Goal: Task Accomplishment & Management: Use online tool/utility

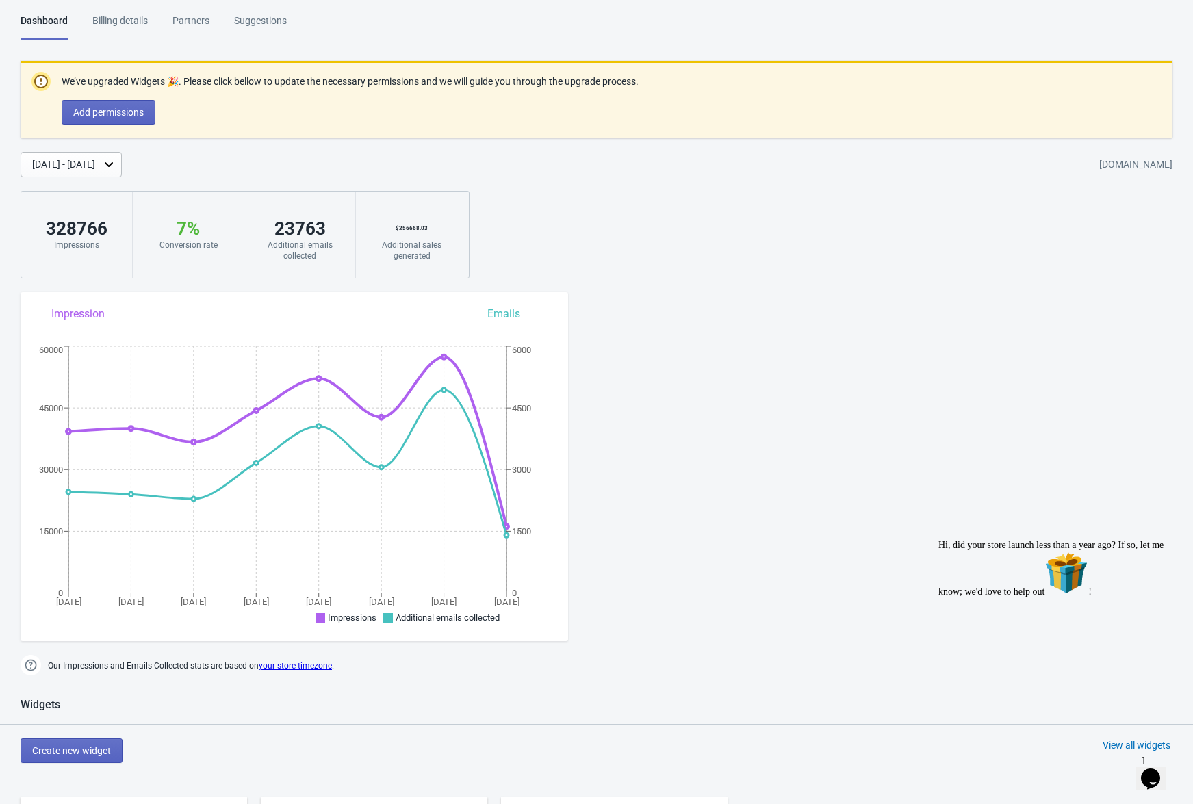
scroll to position [712, 0]
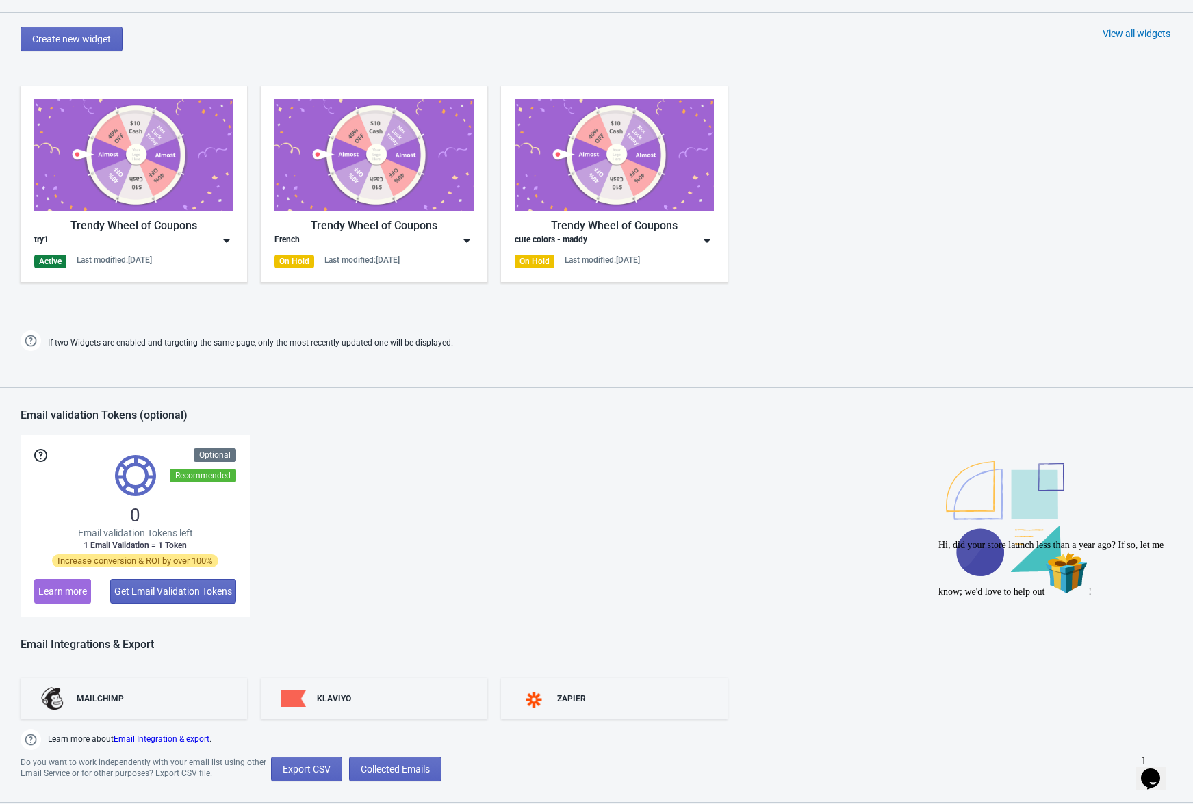
click at [138, 187] on img at bounding box center [133, 155] width 199 height 112
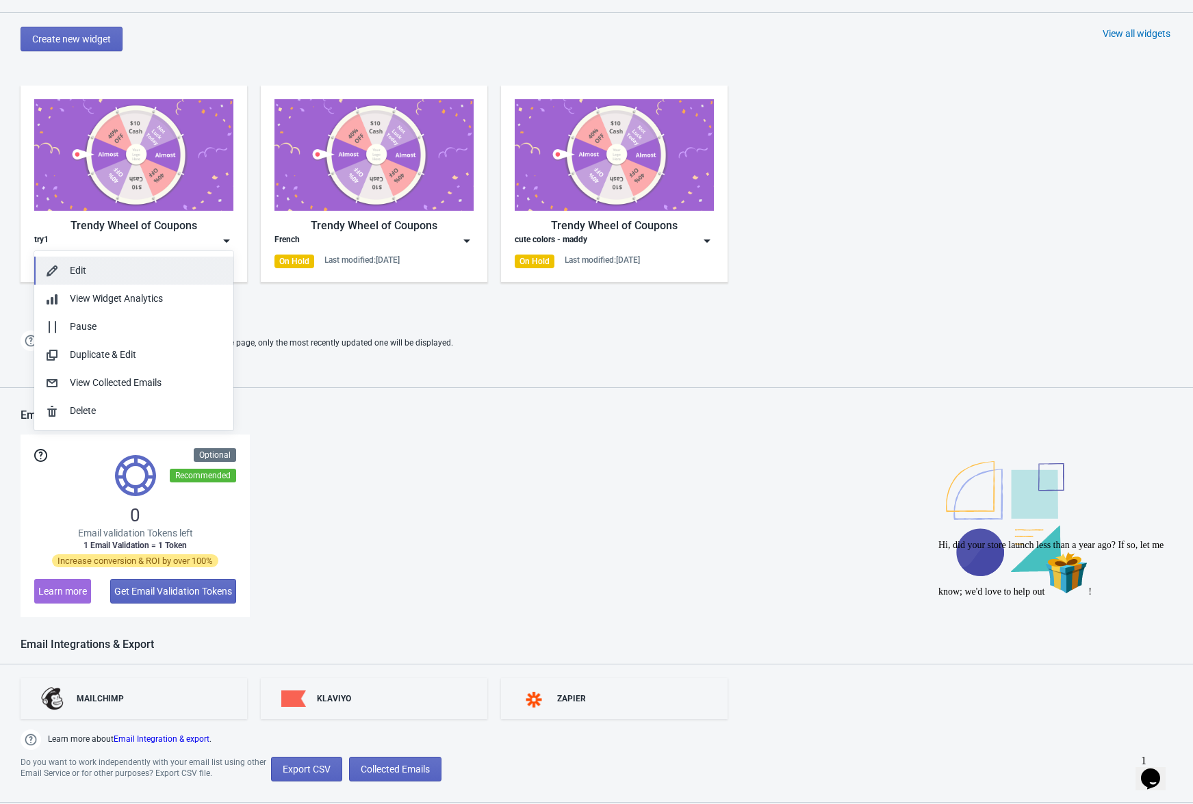
click at [91, 276] on div "Edit" at bounding box center [146, 270] width 153 height 14
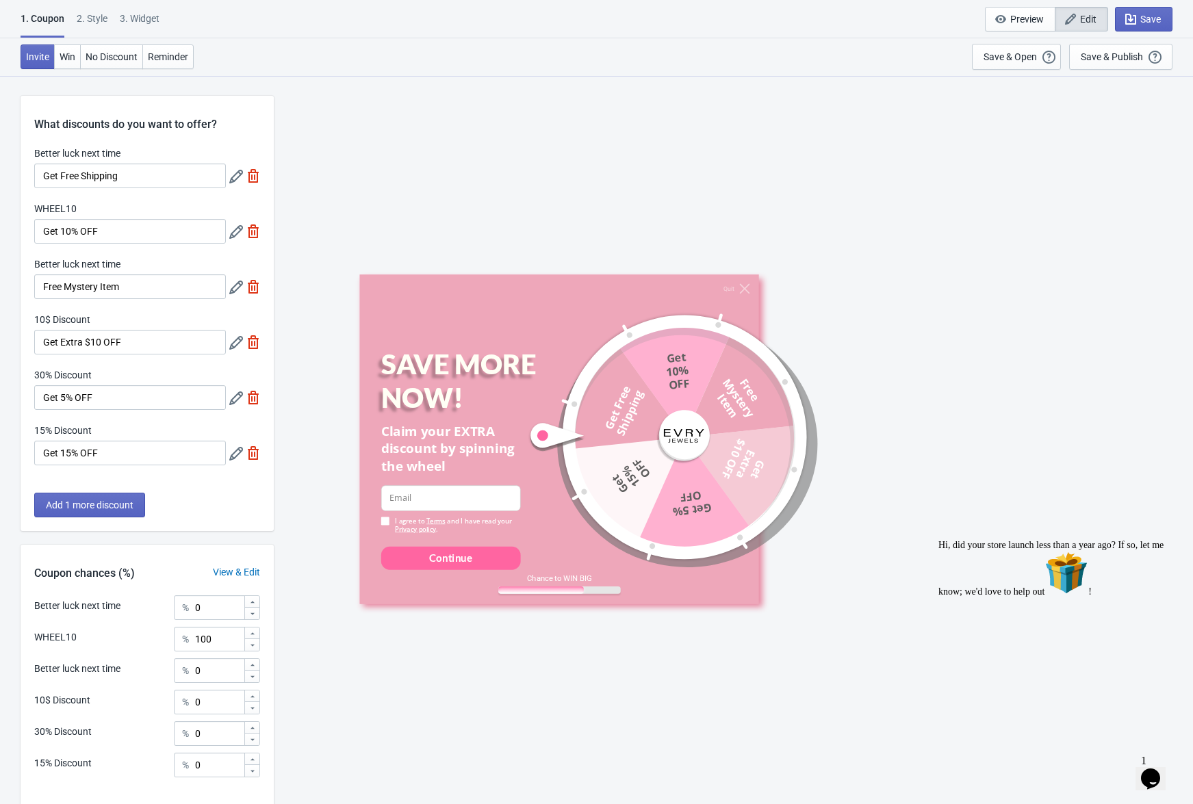
click at [105, 14] on div "2 . Style" at bounding box center [92, 24] width 31 height 24
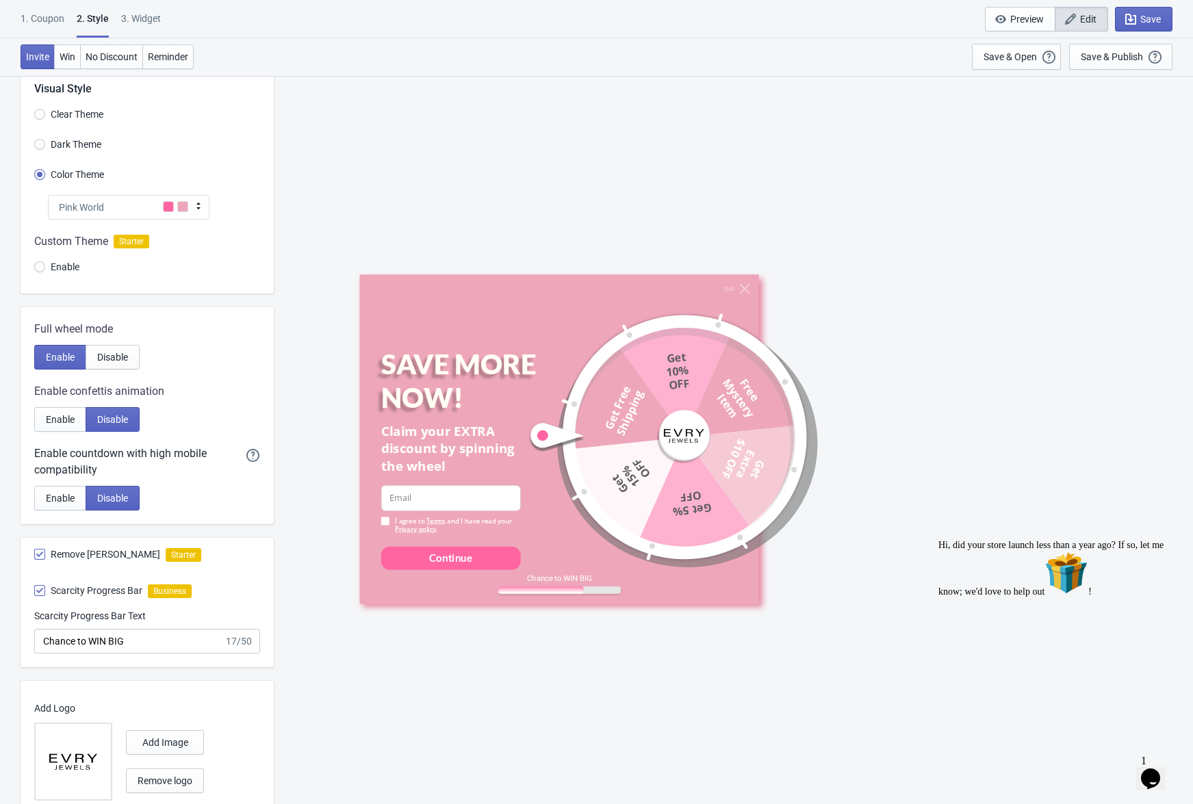
scroll to position [129, 0]
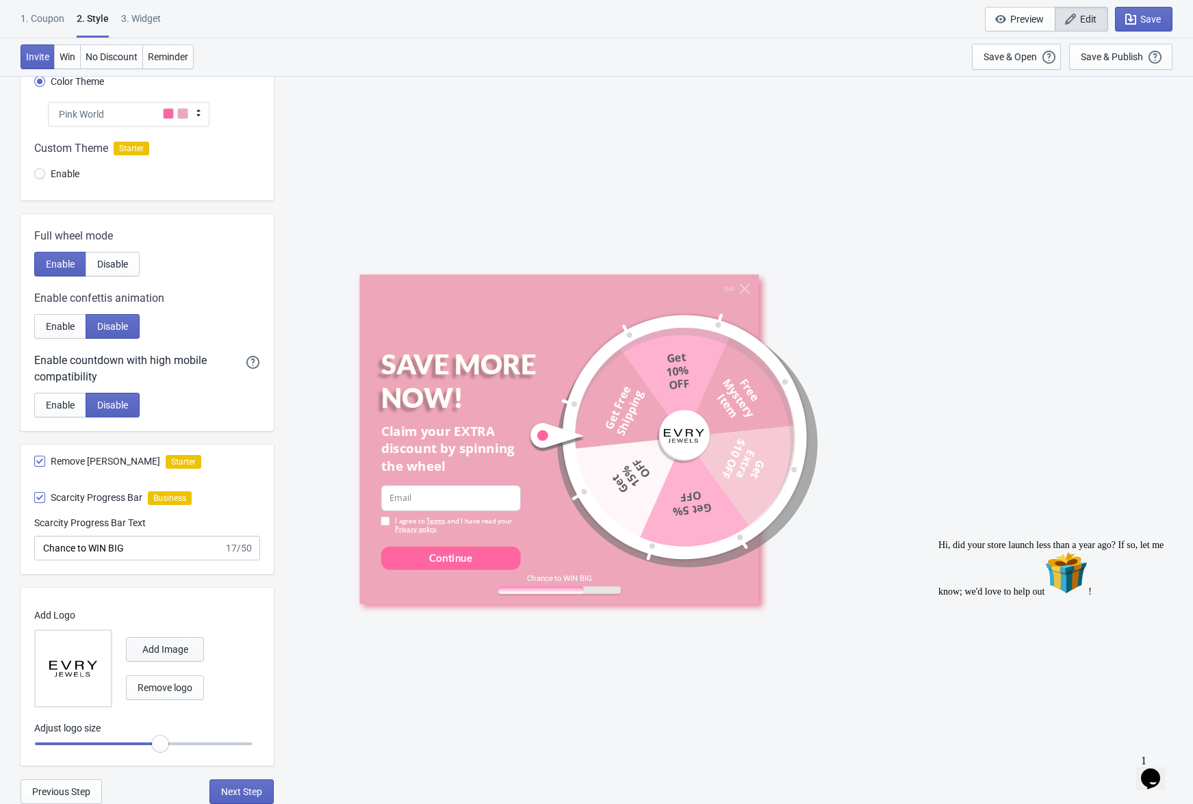
click at [171, 651] on span "Add Image" at bounding box center [165, 649] width 46 height 11
radio input "true"
click at [1150, 21] on span "Save" at bounding box center [1150, 19] width 21 height 11
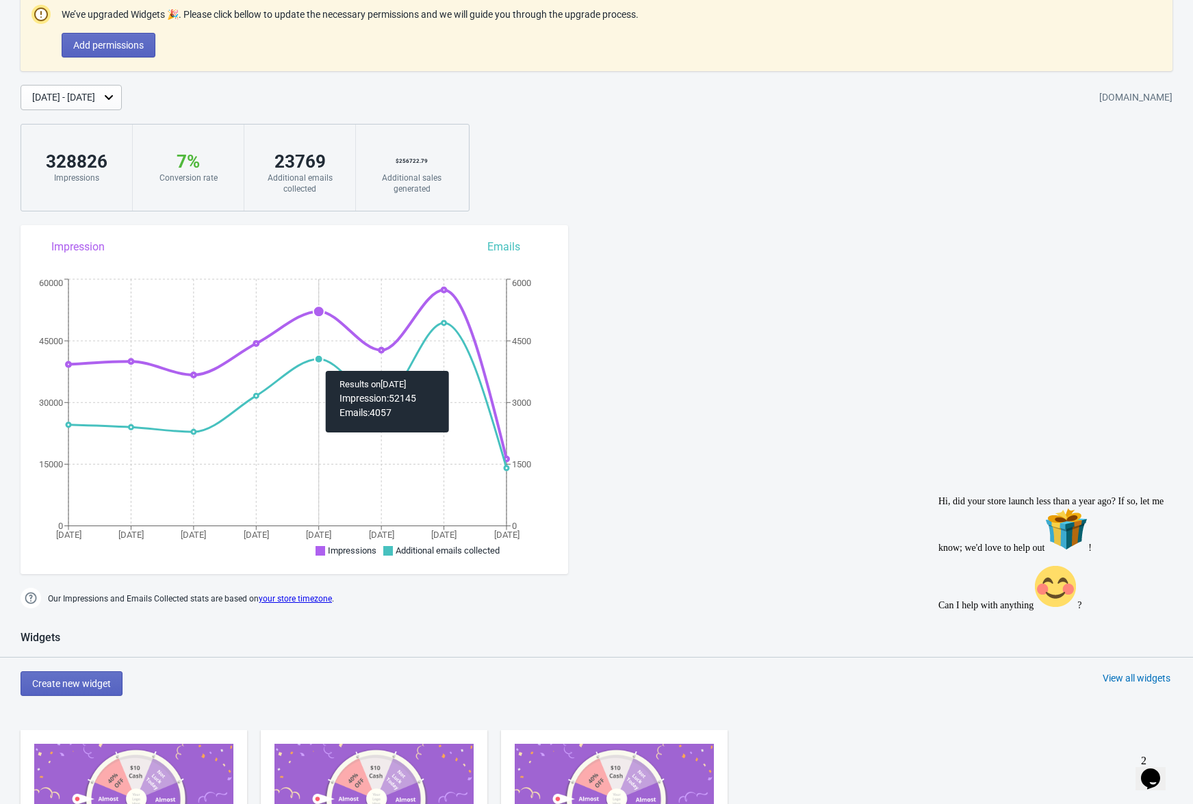
scroll to position [261, 0]
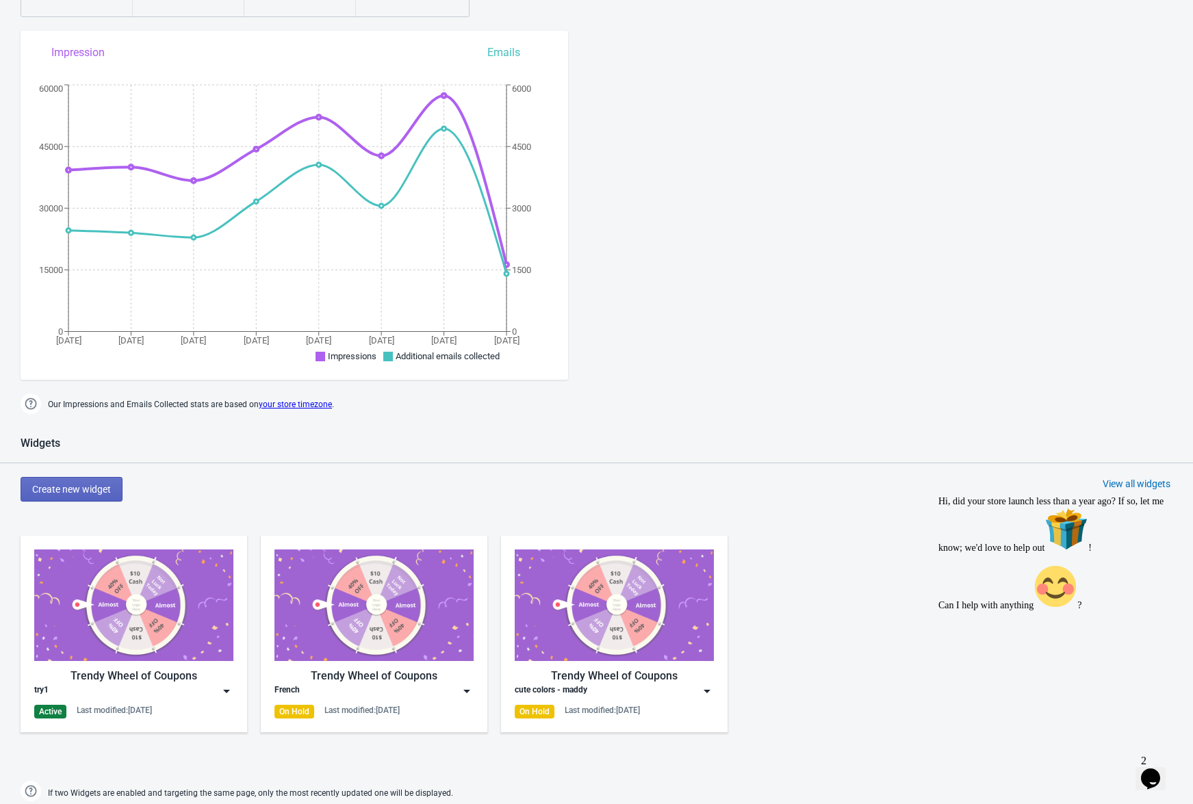
click at [195, 628] on img at bounding box center [133, 606] width 199 height 112
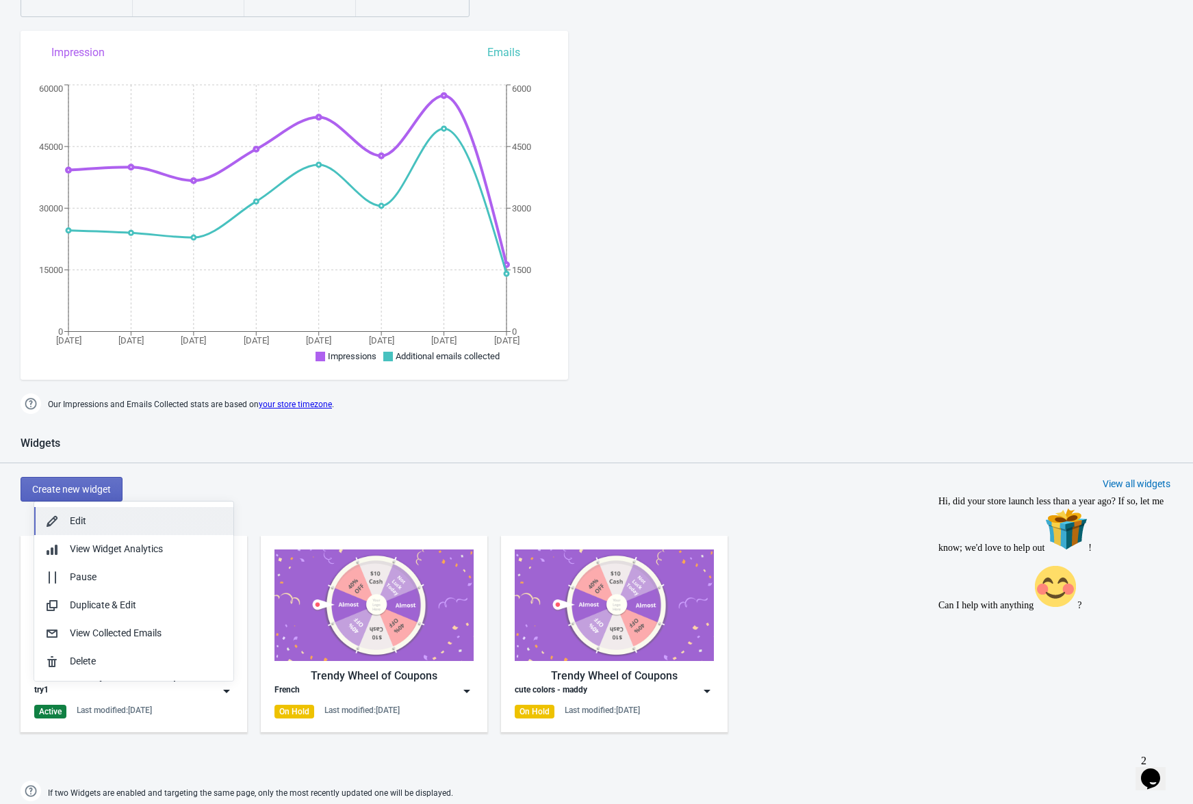
click at [91, 528] on div "Edit" at bounding box center [146, 521] width 153 height 14
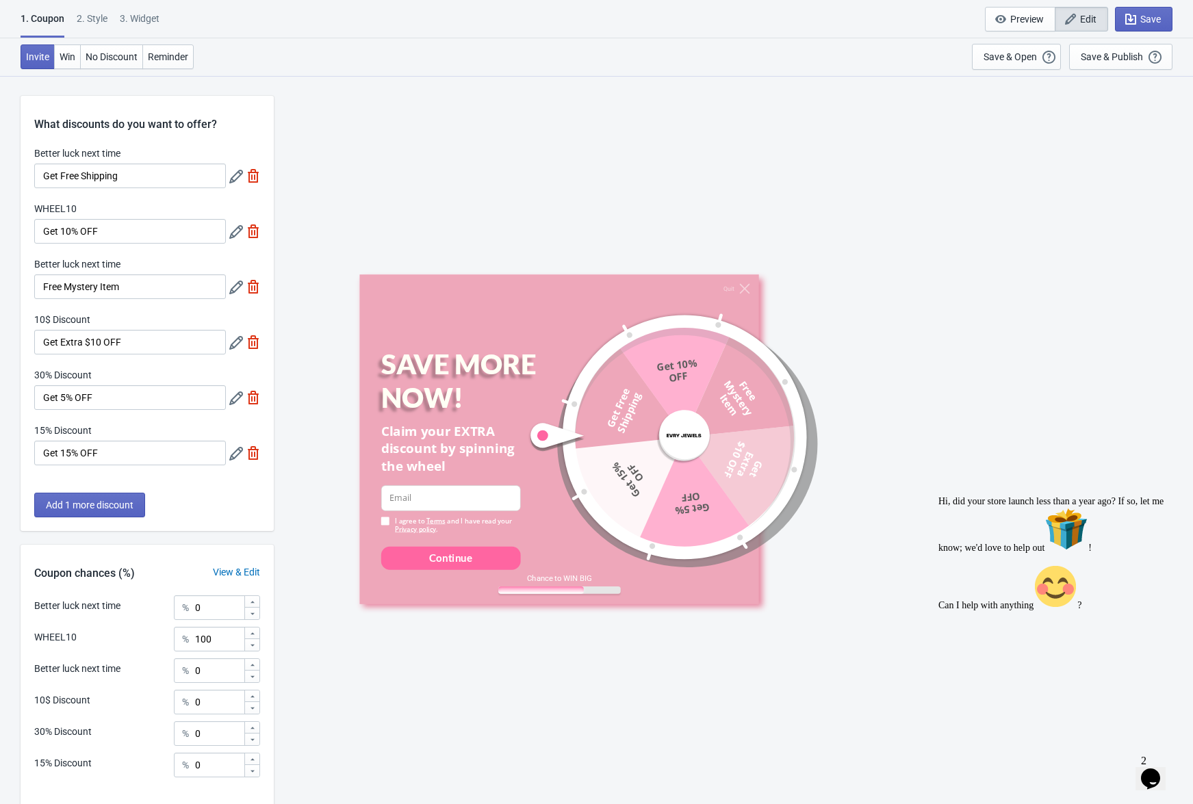
click at [146, 20] on div "3. Widget" at bounding box center [140, 24] width 40 height 24
select select "specificURL"
select select "once"
select select "middle_left"
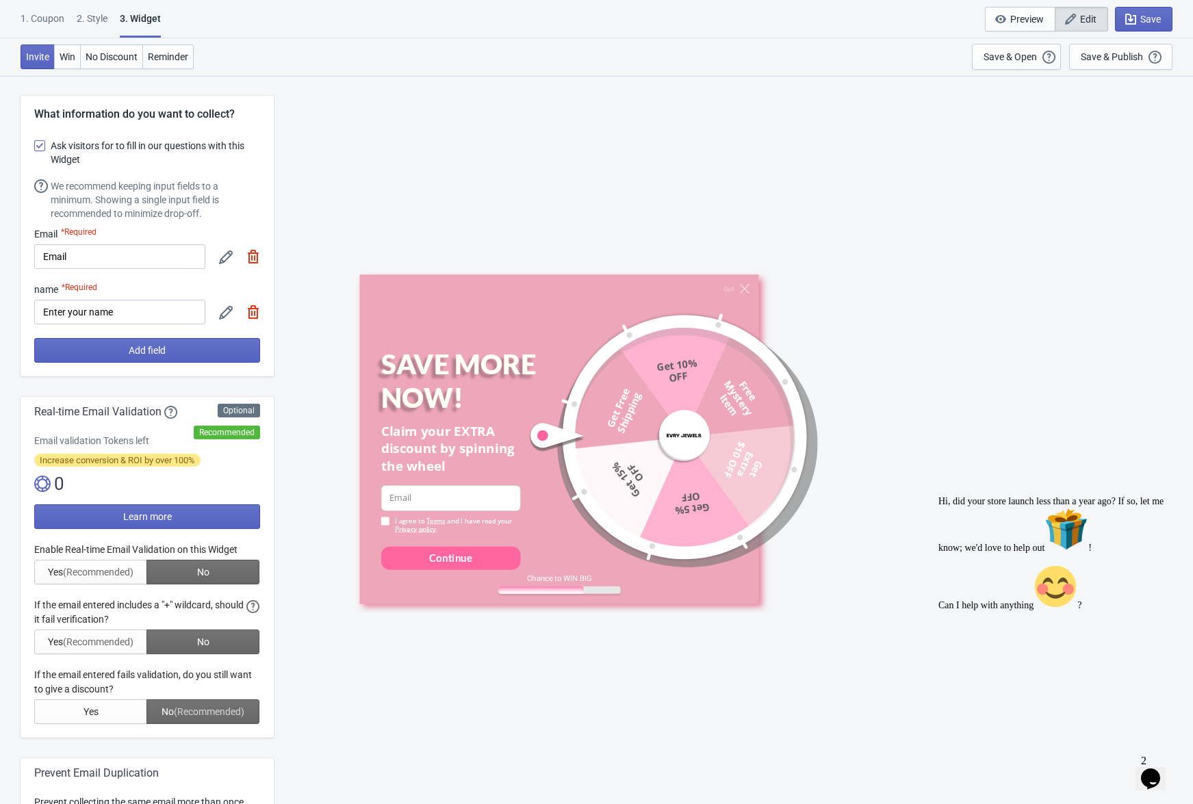
click at [103, 18] on div "2 . Style" at bounding box center [92, 24] width 31 height 24
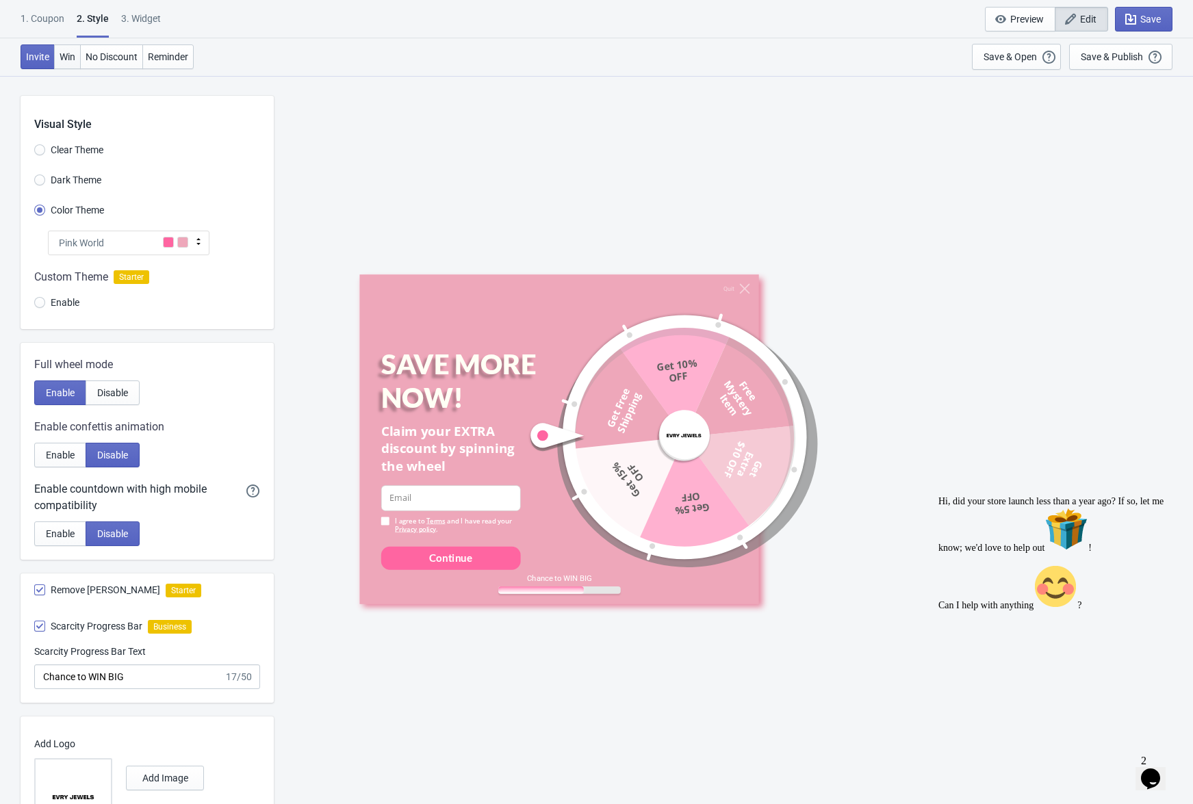
click at [70, 57] on span "Win" at bounding box center [68, 56] width 16 height 11
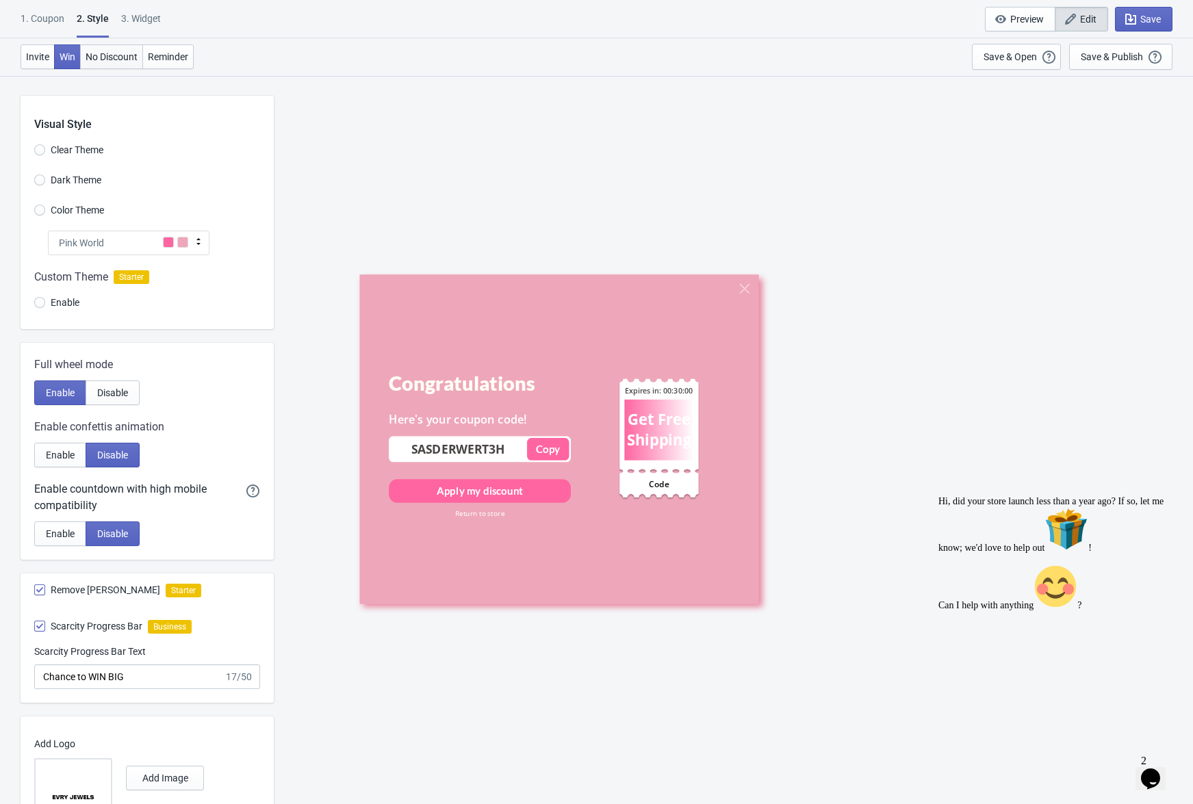
click at [114, 61] on span "No Discount" at bounding box center [112, 56] width 52 height 11
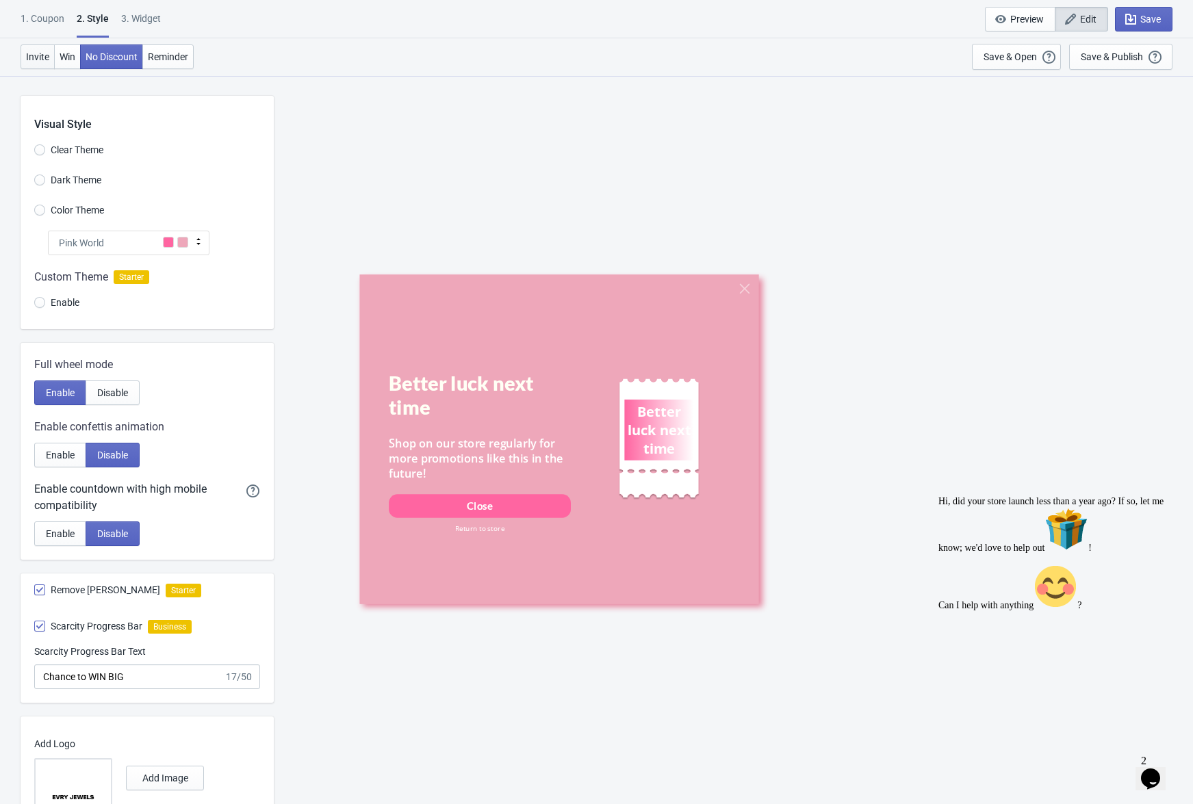
click at [44, 62] on span "Invite" at bounding box center [37, 56] width 23 height 11
radio input "true"
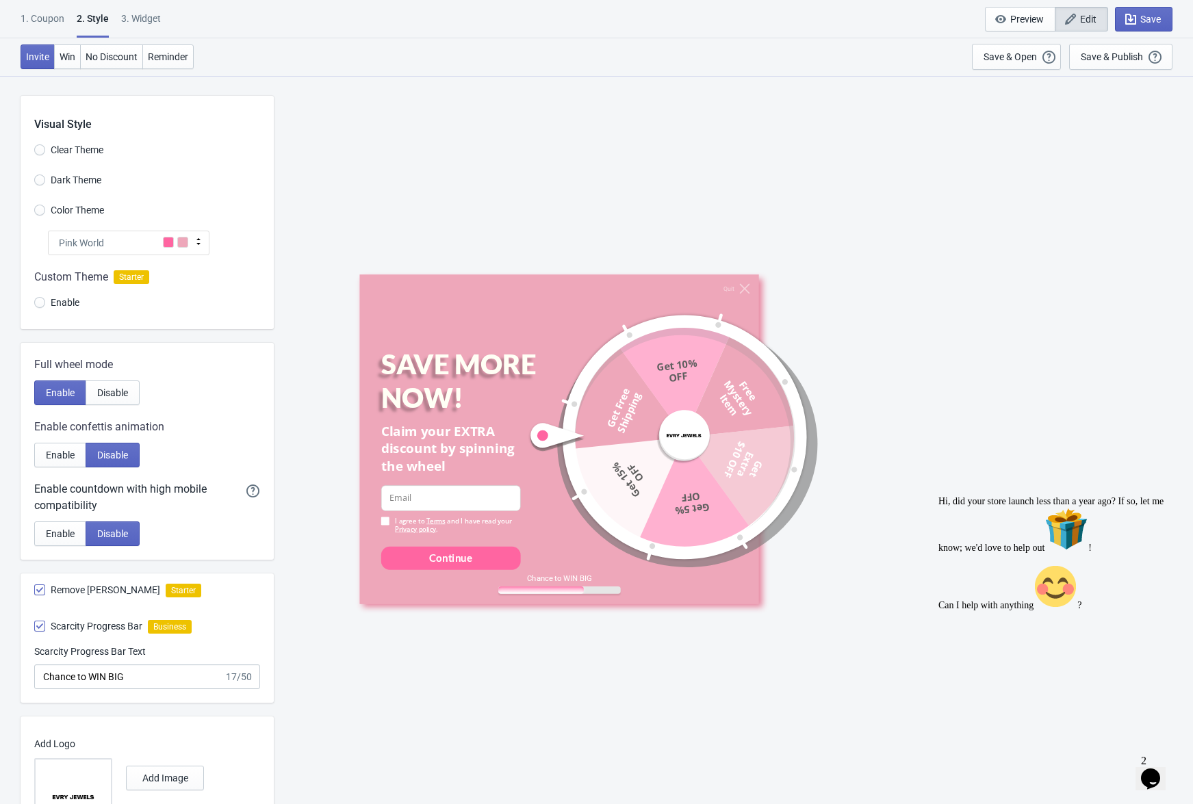
click at [45, 18] on div "1. Coupon" at bounding box center [43, 24] width 44 height 24
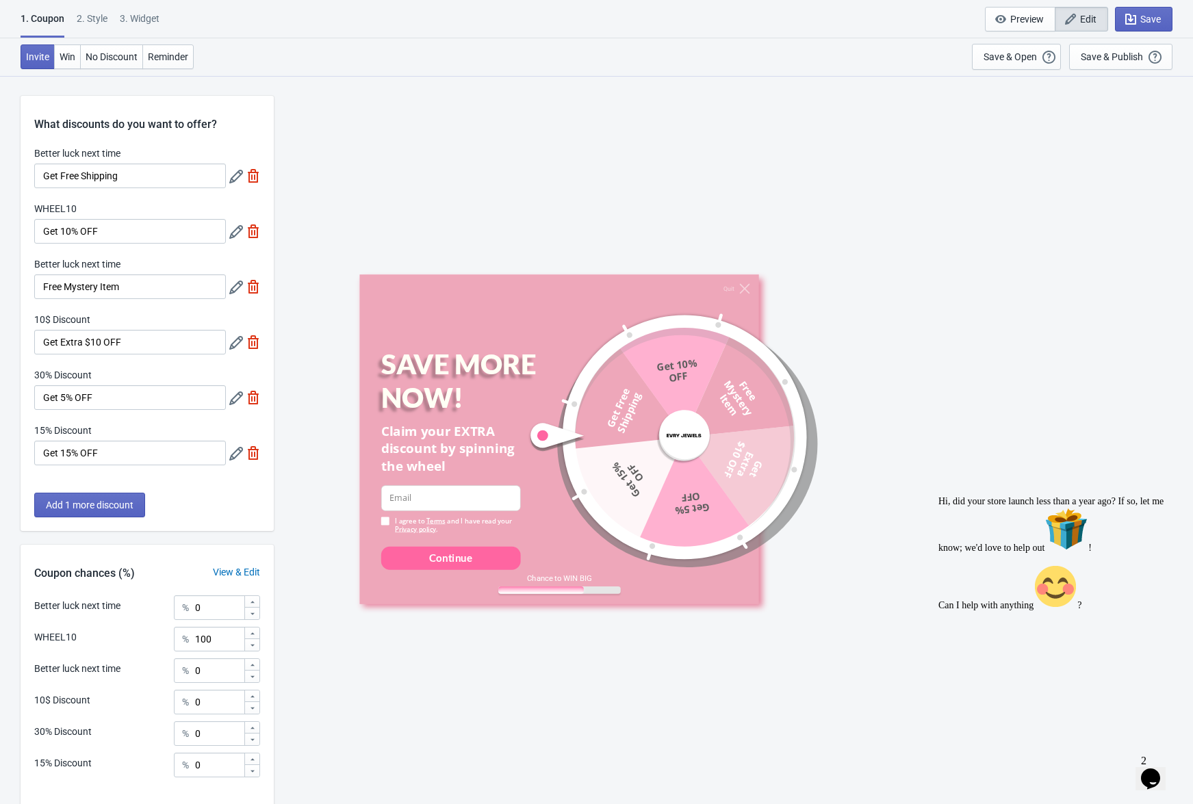
click at [148, 25] on div "3. Widget" at bounding box center [140, 24] width 40 height 24
select select "specificURL"
select select "once"
select select "middle_left"
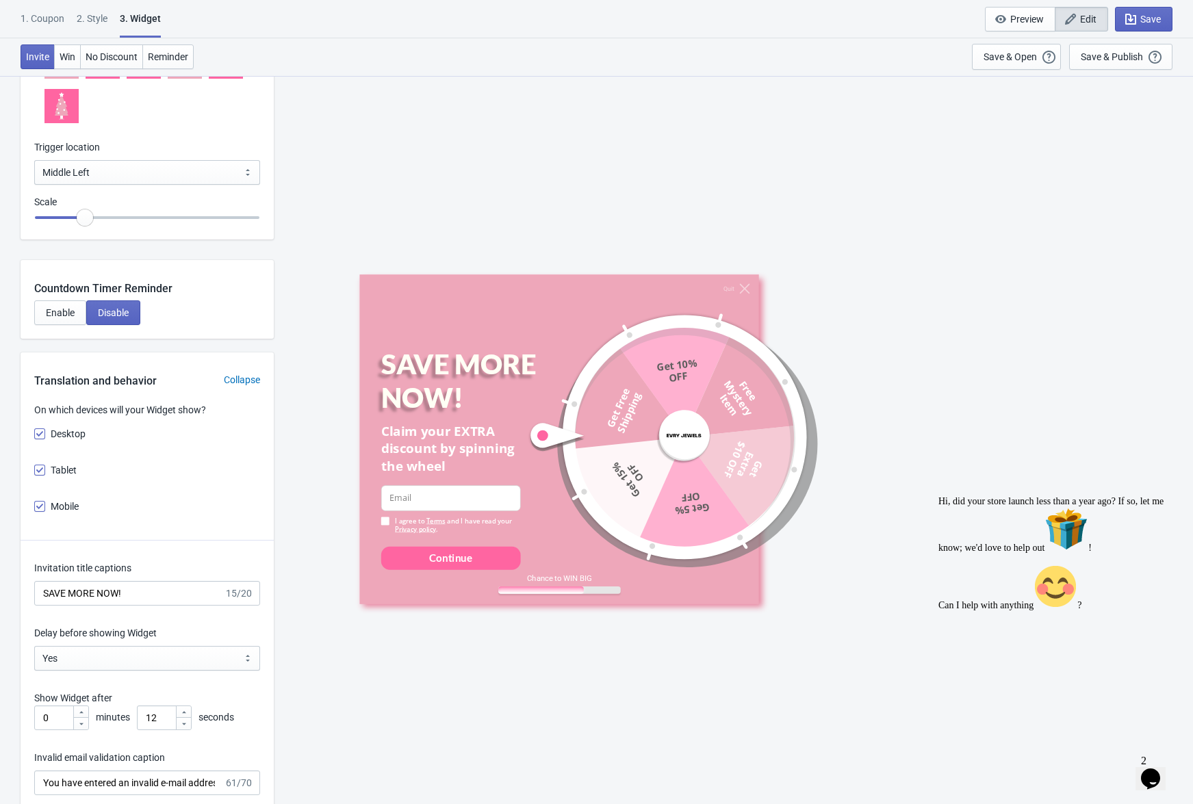
scroll to position [2095, 0]
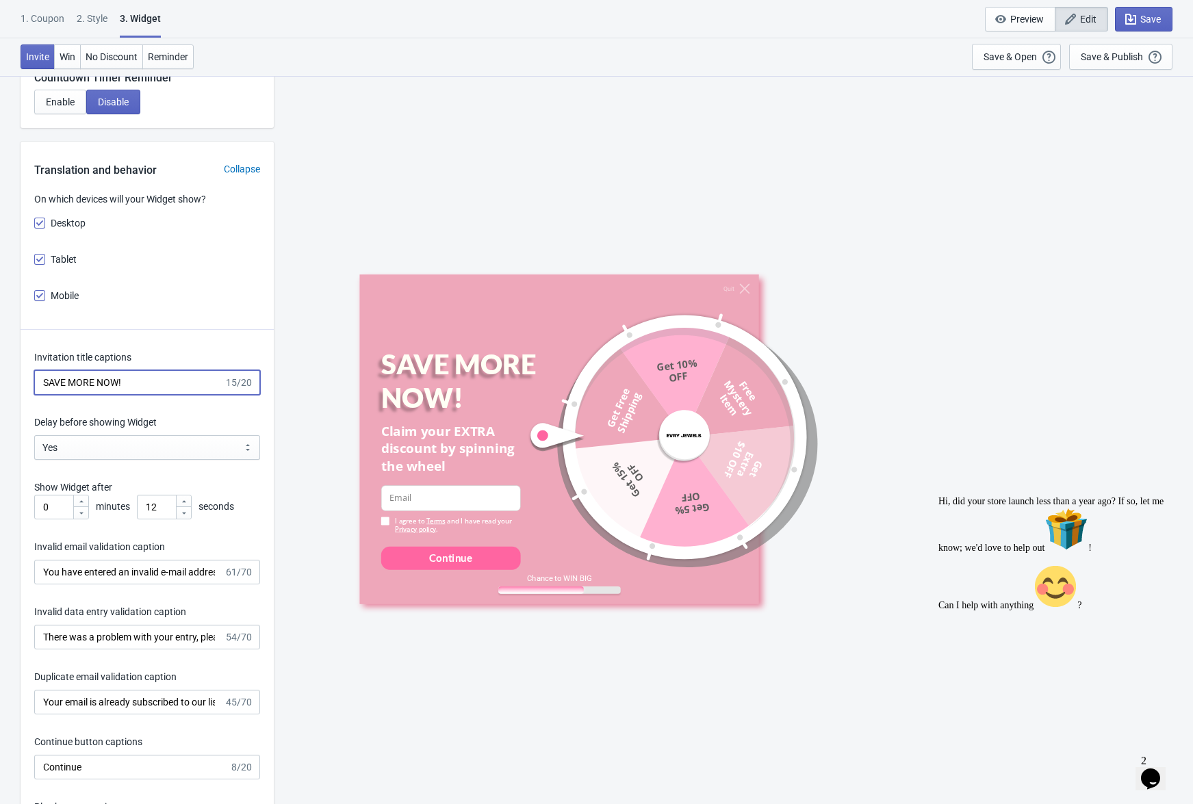
drag, startPoint x: 140, startPoint y: 383, endPoint x: 43, endPoint y: 374, distance: 97.7
click at [43, 374] on input "SAVE MORE NOW!" at bounding box center [129, 382] width 190 height 25
type input "GET FREE SHIPPING*"
click at [372, 753] on div "Quit GET FREE SHIPPING* Claim your EXTRA discount by spinning the wheel email-i…" at bounding box center [733, 439] width 905 height 728
click at [1146, 22] on span "Save" at bounding box center [1150, 19] width 21 height 11
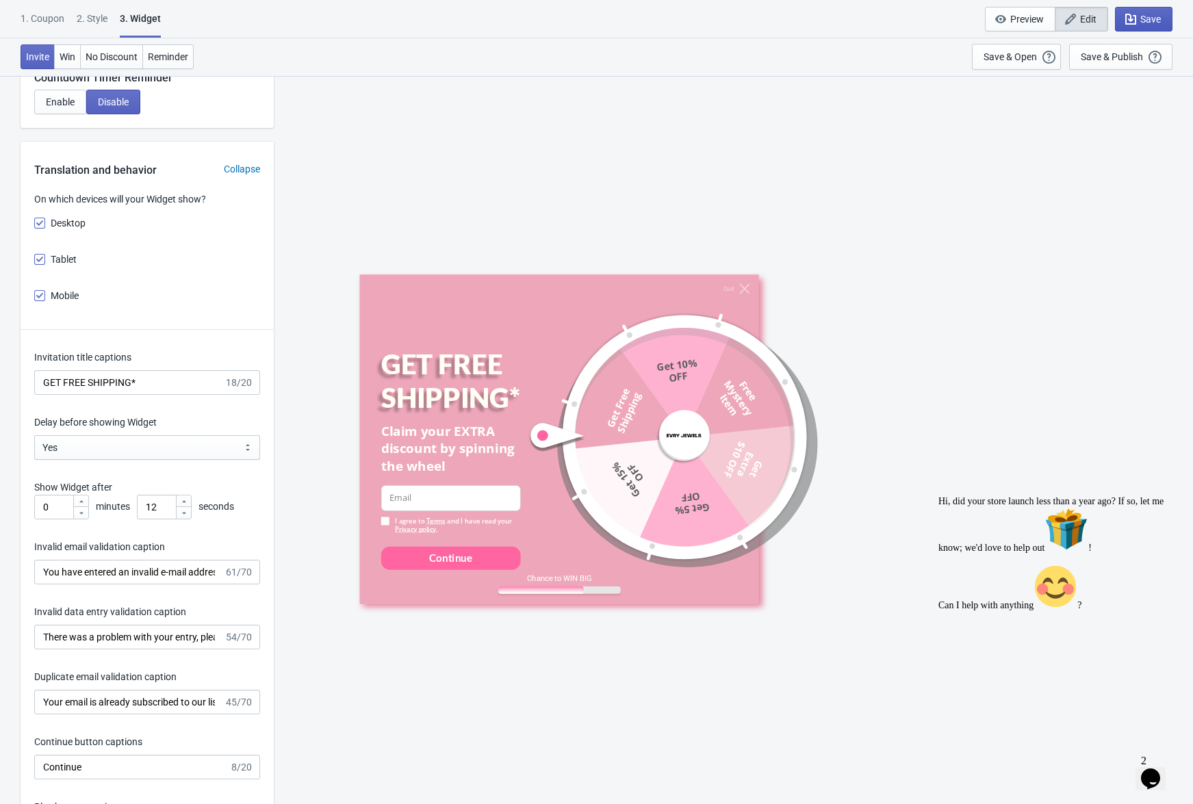
scroll to position [14, 0]
